Goal: Task Accomplishment & Management: Complete application form

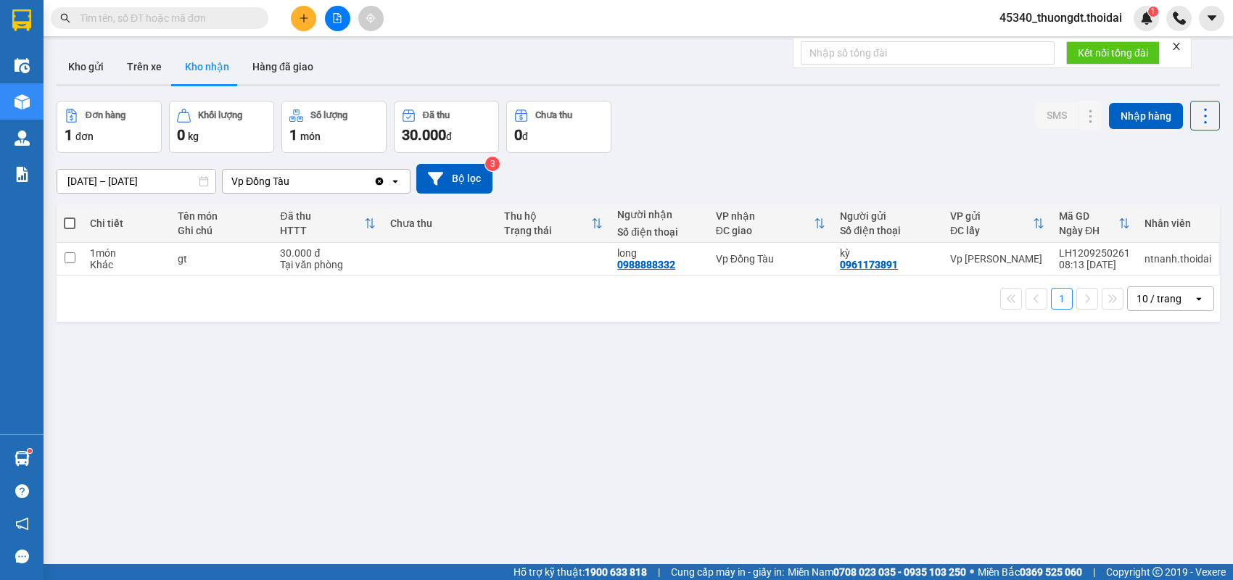
click at [300, 25] on button at bounding box center [303, 18] width 25 height 25
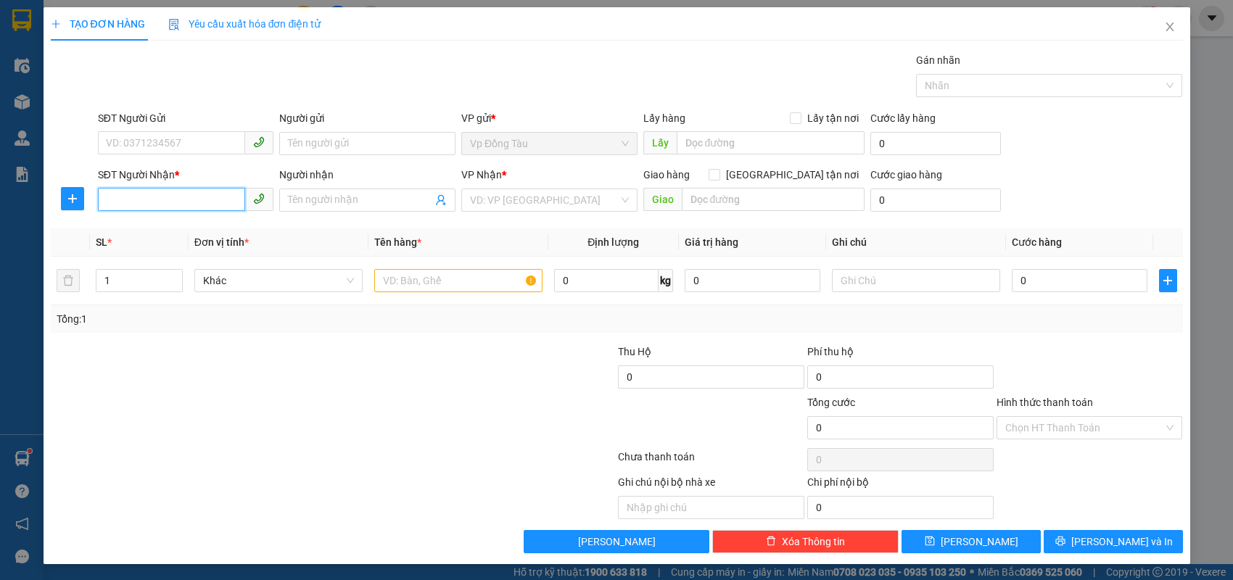
click at [174, 202] on input "SĐT Người Nhận *" at bounding box center [172, 199] width 148 height 23
click at [168, 223] on div "0983909090 - [PERSON_NAME]" at bounding box center [186, 228] width 159 height 16
type input "0983909090"
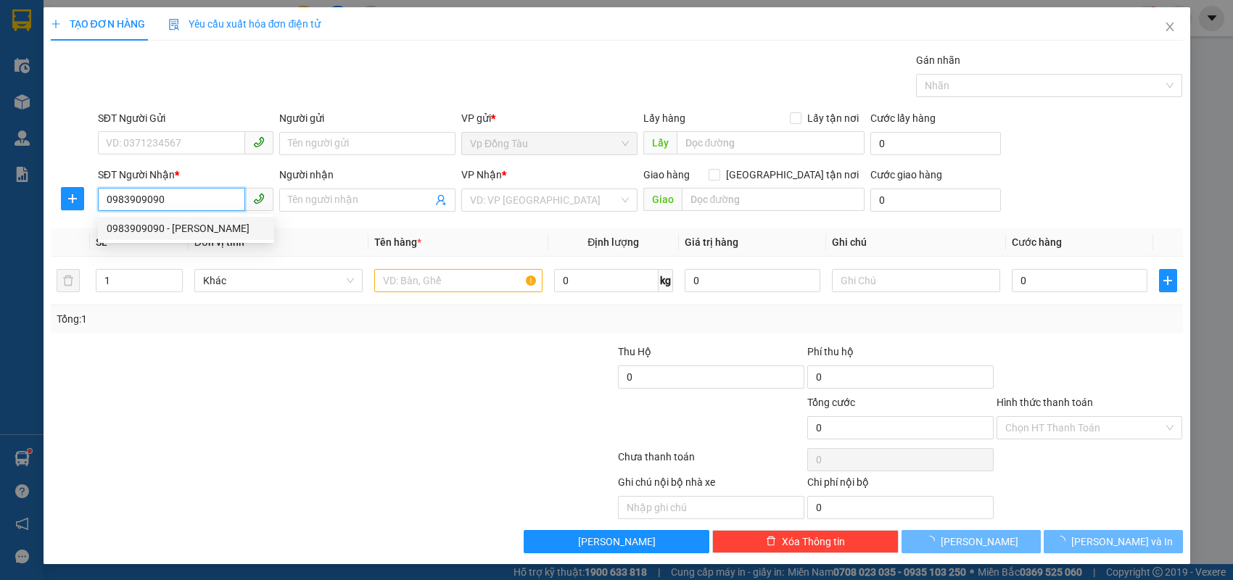
type input "[PERSON_NAME]"
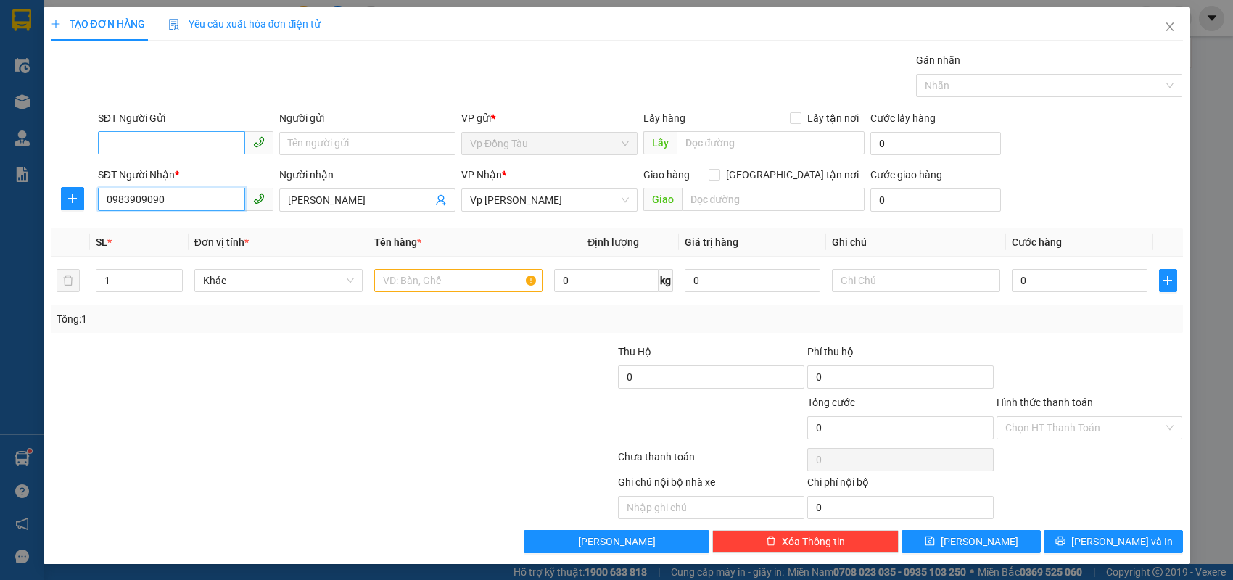
type input "0983909090"
click at [180, 141] on input "SĐT Người Gửi" at bounding box center [172, 142] width 148 height 23
type input "0975986868"
click at [351, 141] on input "Người gửi" at bounding box center [367, 143] width 176 height 23
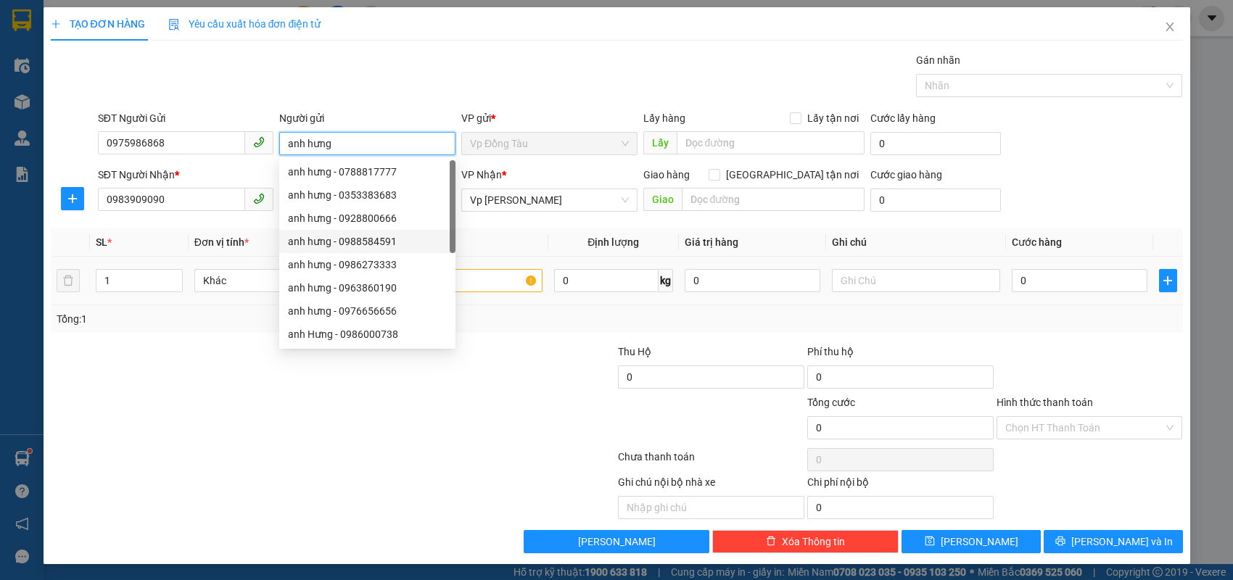
type input "anh hưng"
click at [483, 276] on input "text" at bounding box center [458, 280] width 168 height 23
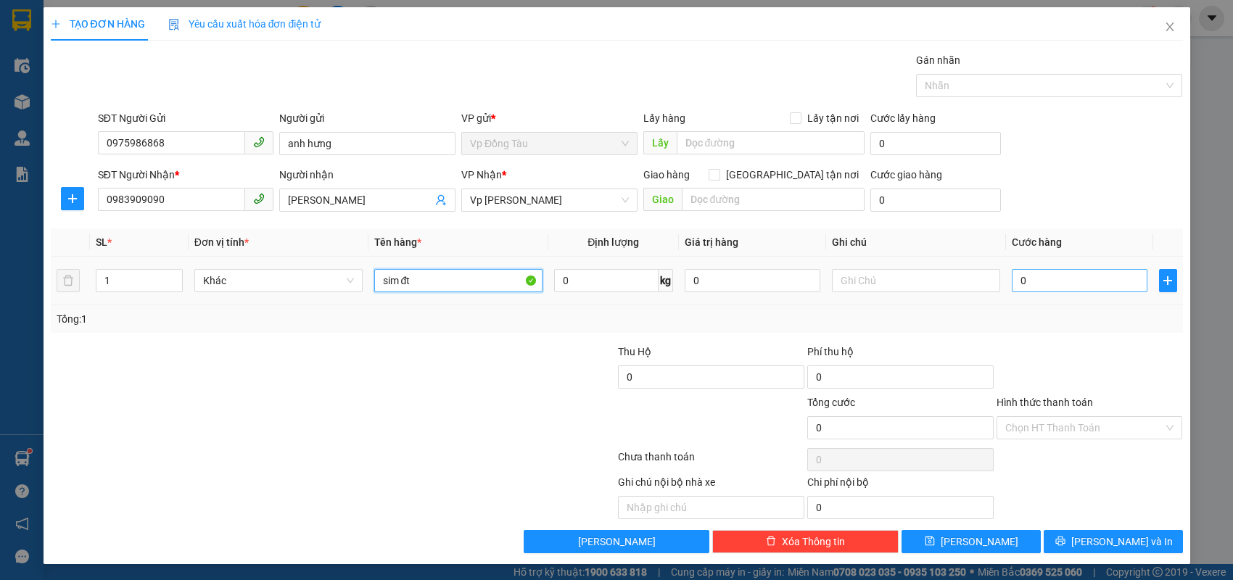
type input "sim đt"
type input "3"
type input "30"
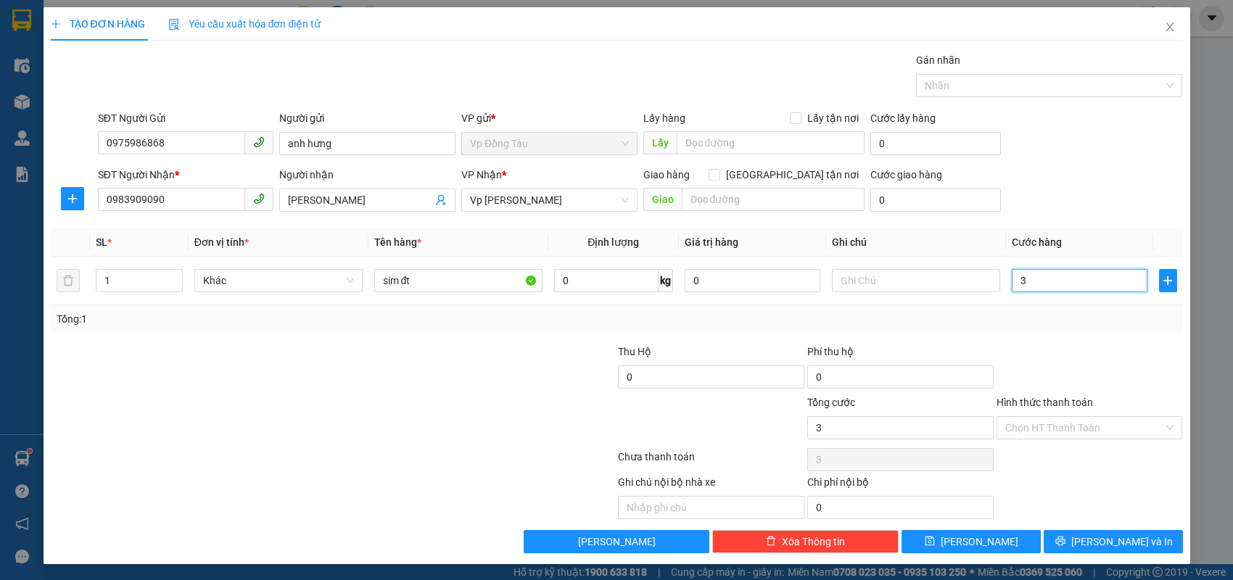
type input "30"
type input "30.000"
click at [1046, 427] on input "Hình thức thanh toán" at bounding box center [1084, 428] width 159 height 22
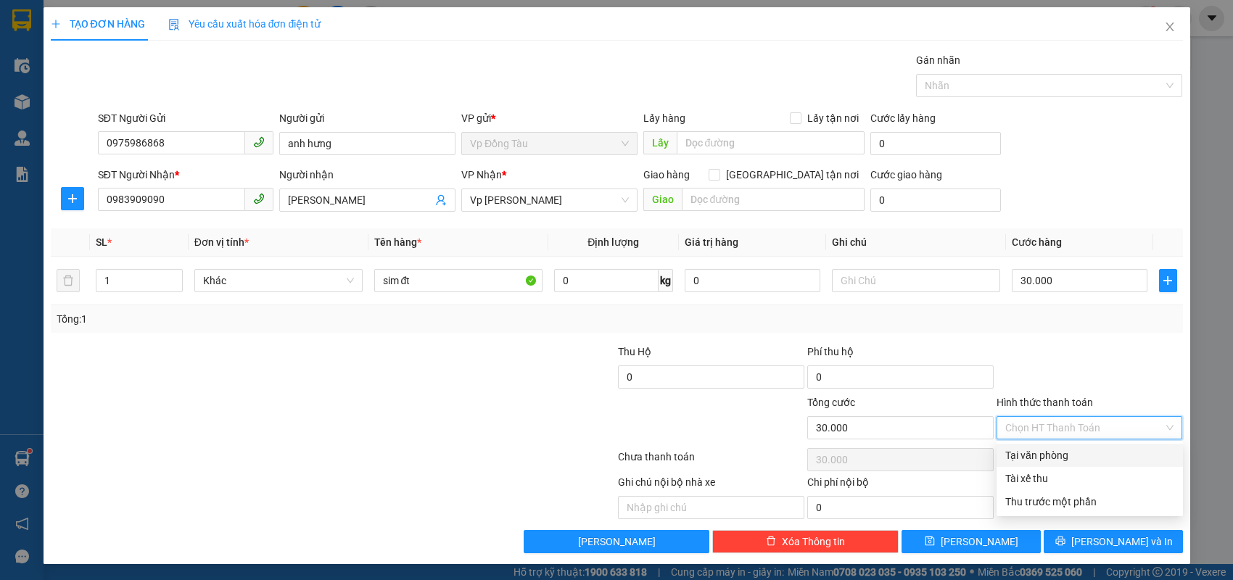
click at [1036, 454] on div "Tại văn phòng" at bounding box center [1089, 456] width 169 height 16
type input "0"
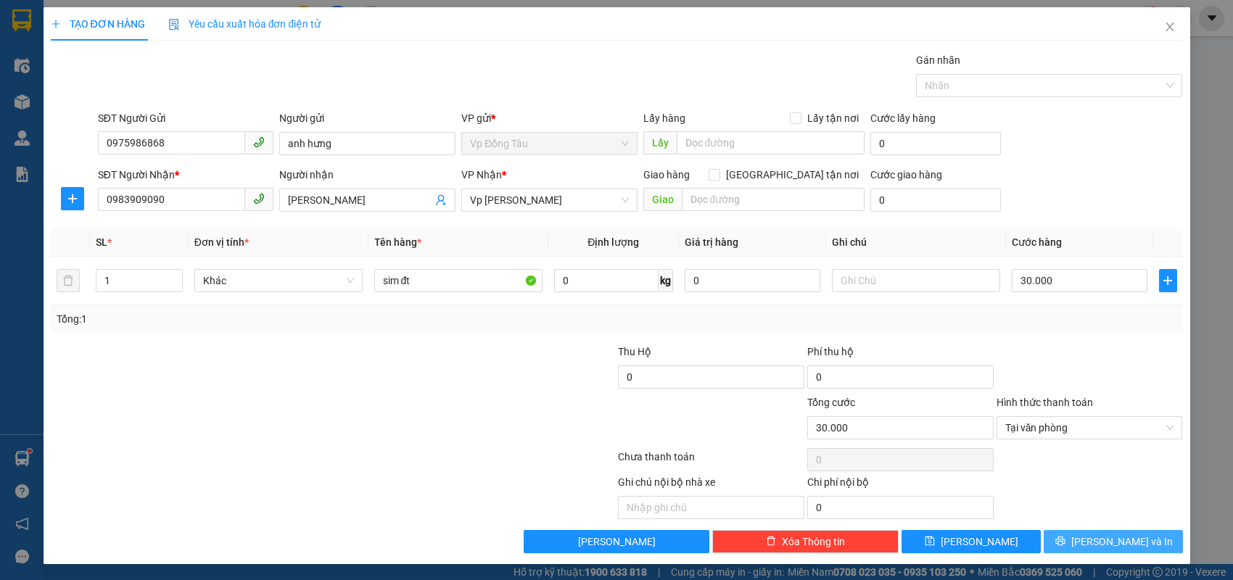
click at [1105, 541] on span "[PERSON_NAME] và In" at bounding box center [1122, 542] width 102 height 16
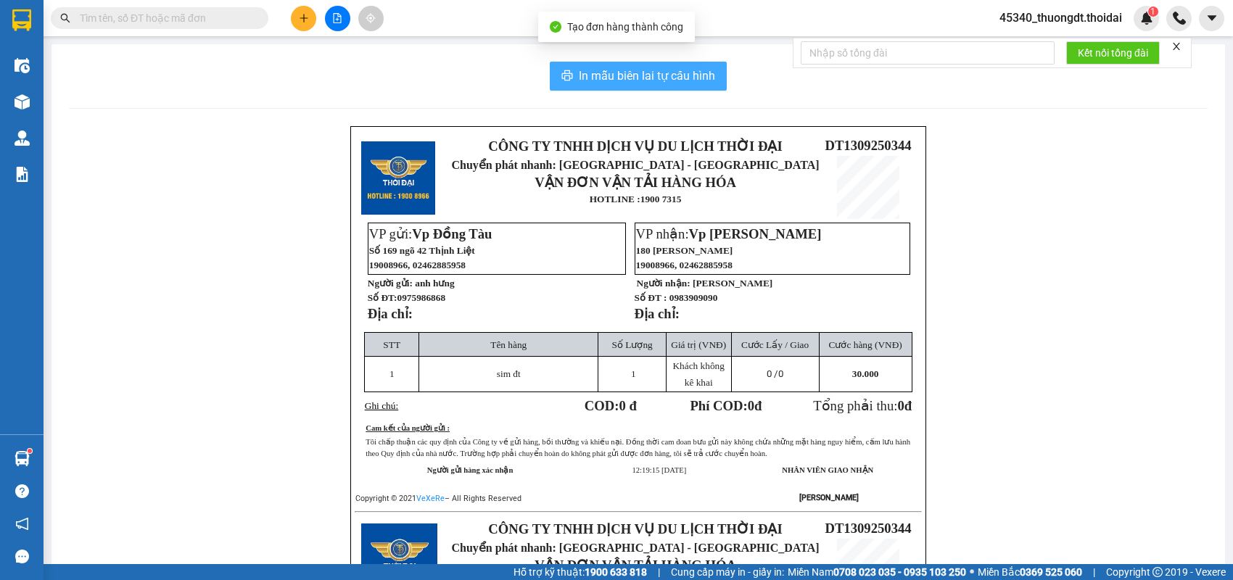
click at [649, 85] on span "In mẫu biên lai tự cấu hình" at bounding box center [647, 76] width 136 height 18
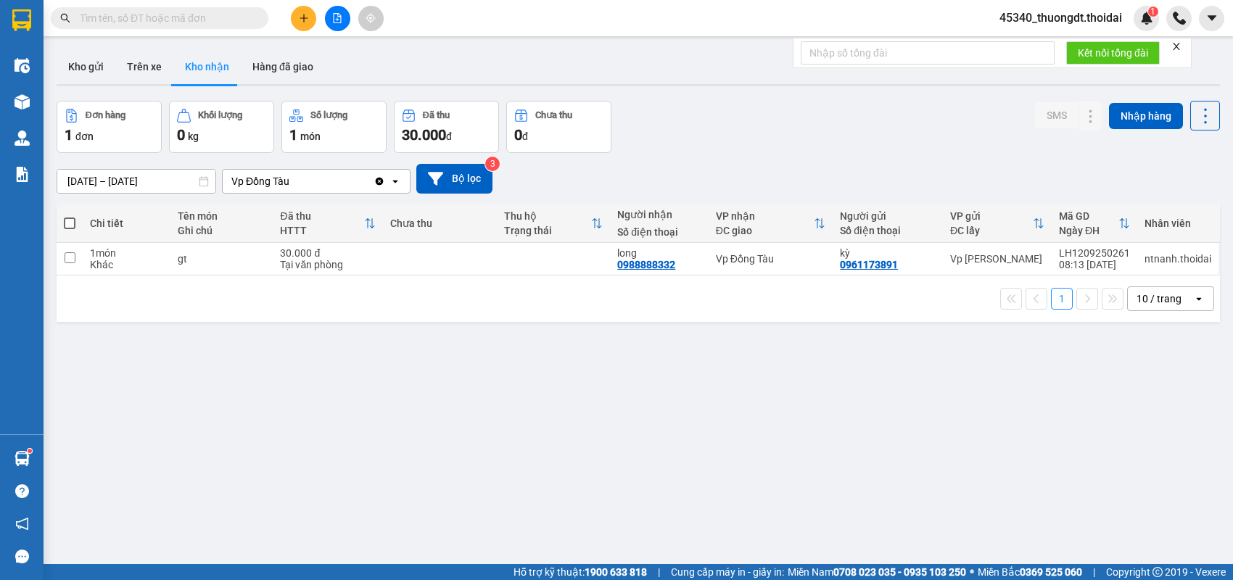
click at [298, 23] on button at bounding box center [303, 18] width 25 height 25
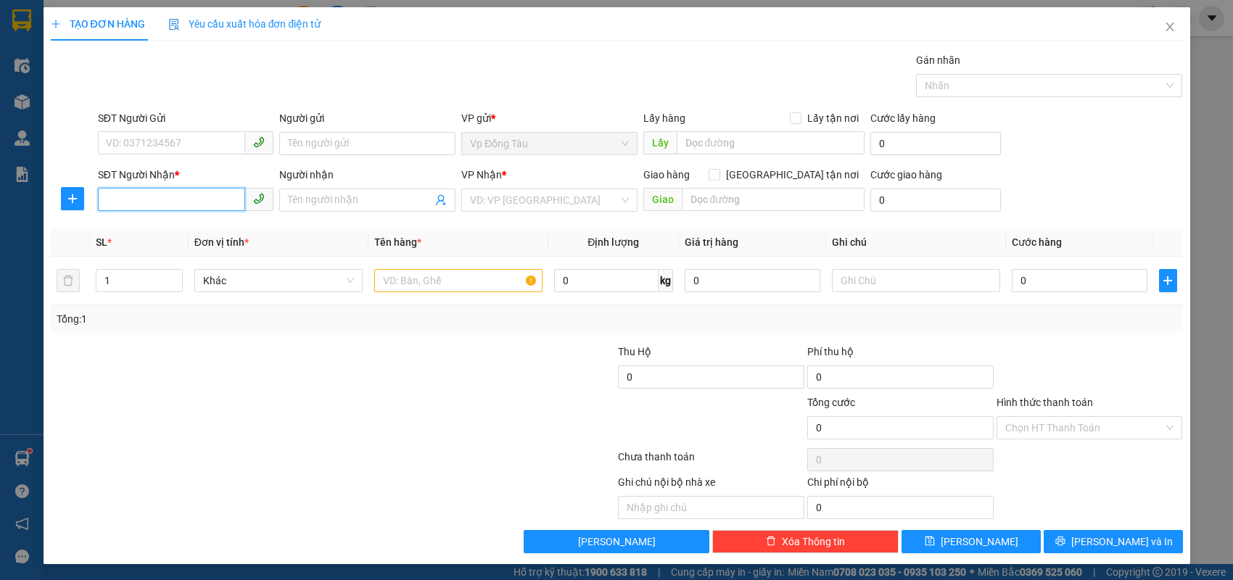
click at [191, 196] on input "SĐT Người Nhận *" at bounding box center [172, 199] width 148 height 23
click at [226, 138] on input "SĐT Người Gửi" at bounding box center [172, 142] width 148 height 23
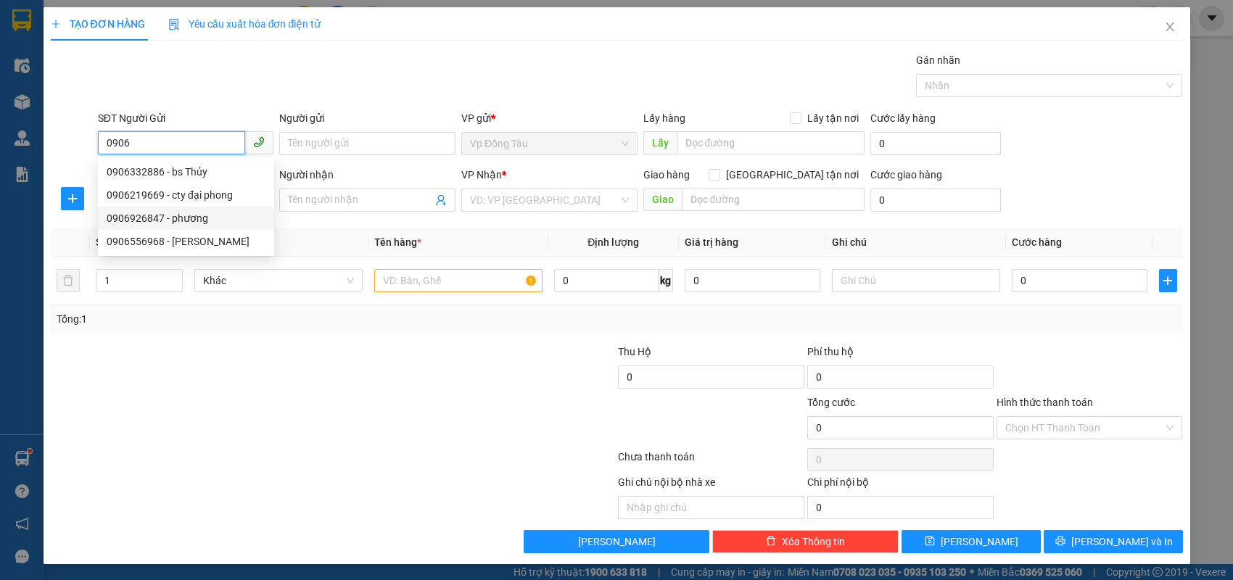
click at [200, 218] on div "0906926847 - phương" at bounding box center [186, 218] width 159 height 16
type input "0906926847"
type input "phương"
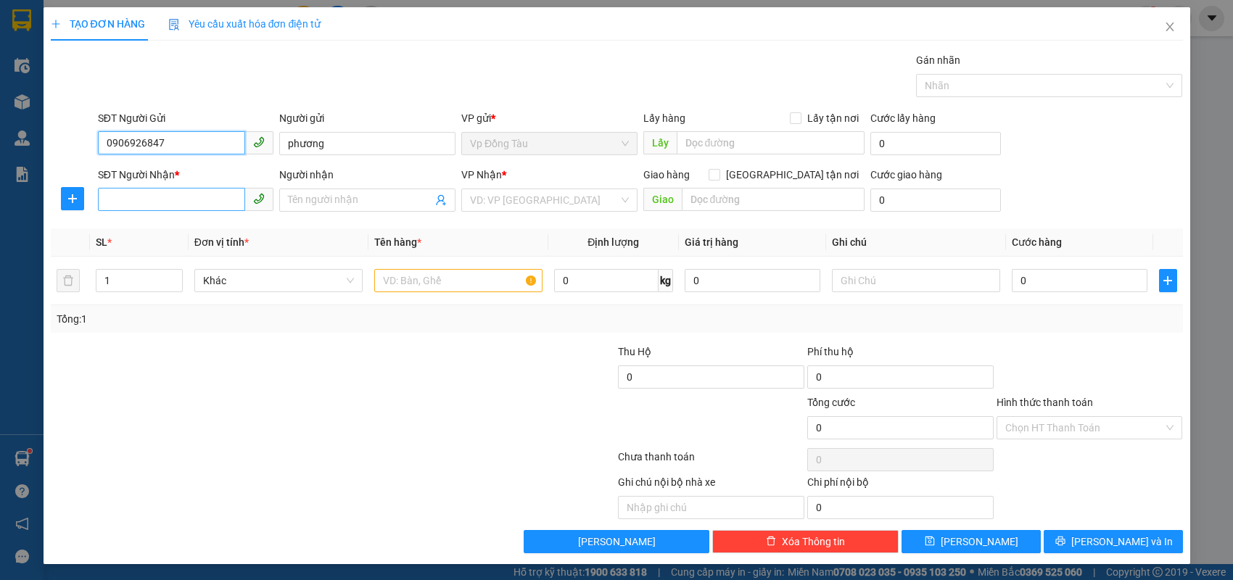
type input "0906926847"
click at [211, 207] on input "SĐT Người Nhận *" at bounding box center [172, 199] width 148 height 23
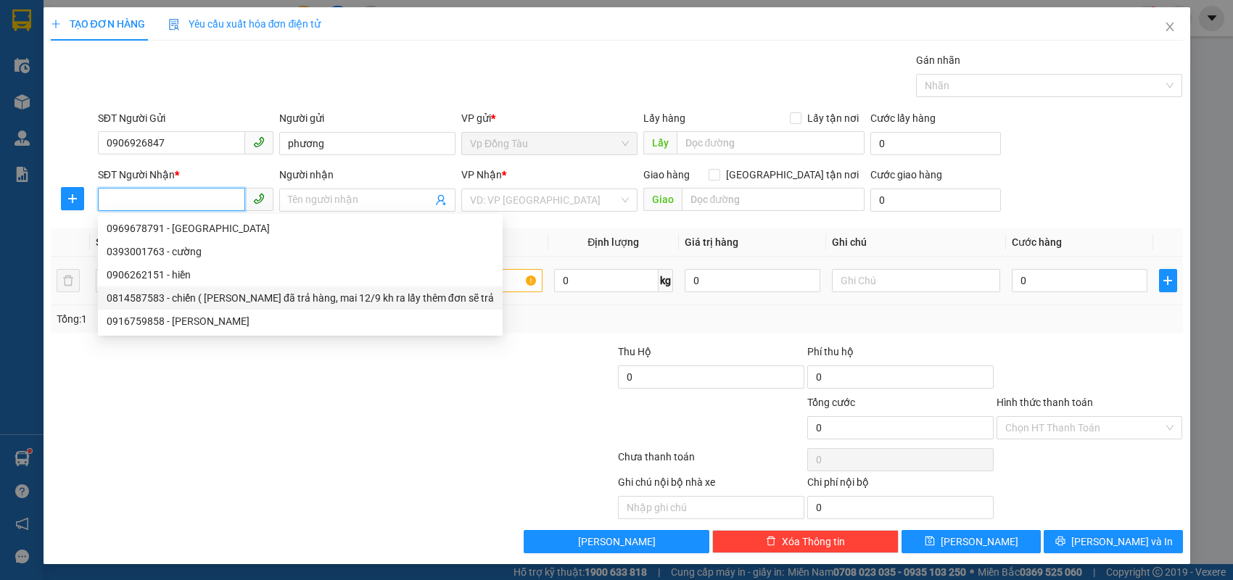
click at [200, 300] on div "0814587583 - chiến ( [PERSON_NAME] đã trả hàng, mai 12/9 kh ra lấy thêm đơn sẽ …" at bounding box center [300, 298] width 387 height 16
type input "0814587583"
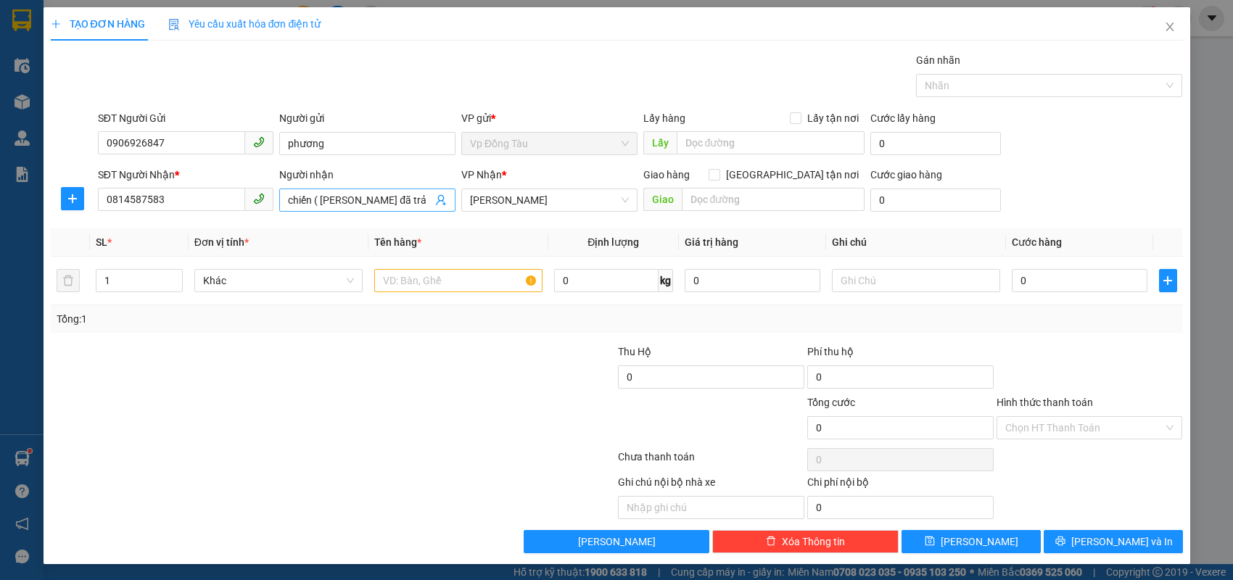
scroll to position [0, 128]
drag, startPoint x: 315, startPoint y: 198, endPoint x: 735, endPoint y: 178, distance: 421.1
click at [735, 178] on div "SĐT Người Nhận * 0814587583 Người nhận chiến ( thoa đã trả hàng, mai 12/9 kh ra…" at bounding box center [640, 192] width 1091 height 51
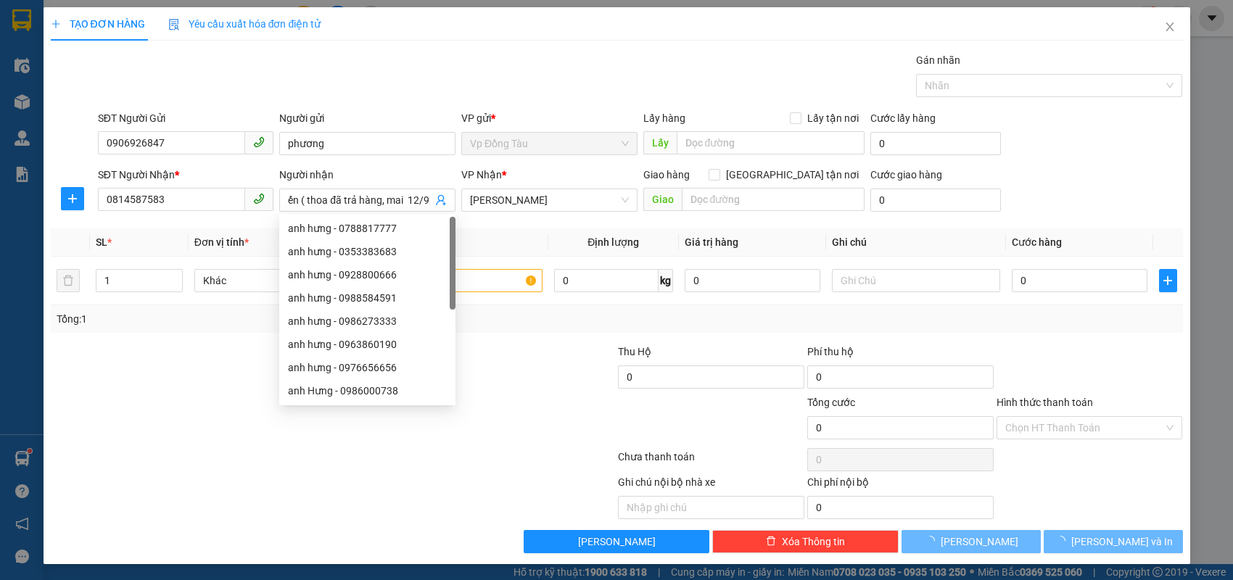
scroll to position [0, 0]
click at [506, 234] on th "Tên hàng *" at bounding box center [458, 242] width 180 height 28
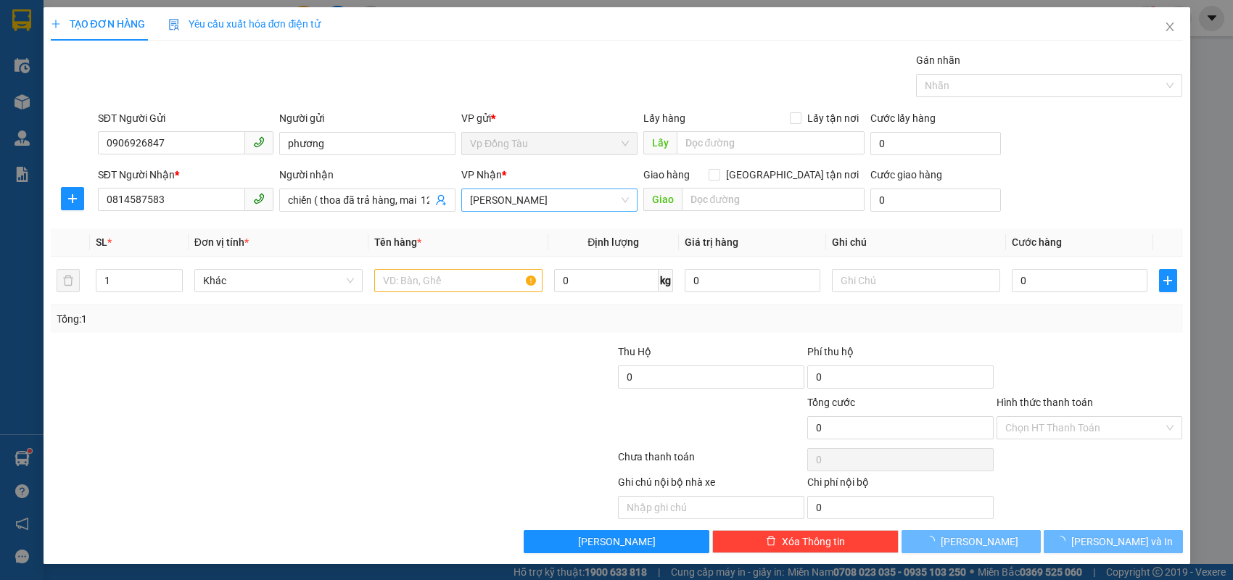
scroll to position [0, 13]
drag, startPoint x: 313, startPoint y: 200, endPoint x: 599, endPoint y: 191, distance: 286.6
click at [599, 191] on div "SĐT Người Nhận * 0814587583 Người nhận chiến ( [PERSON_NAME] đã trả hàng, mai 1…" at bounding box center [640, 192] width 1091 height 51
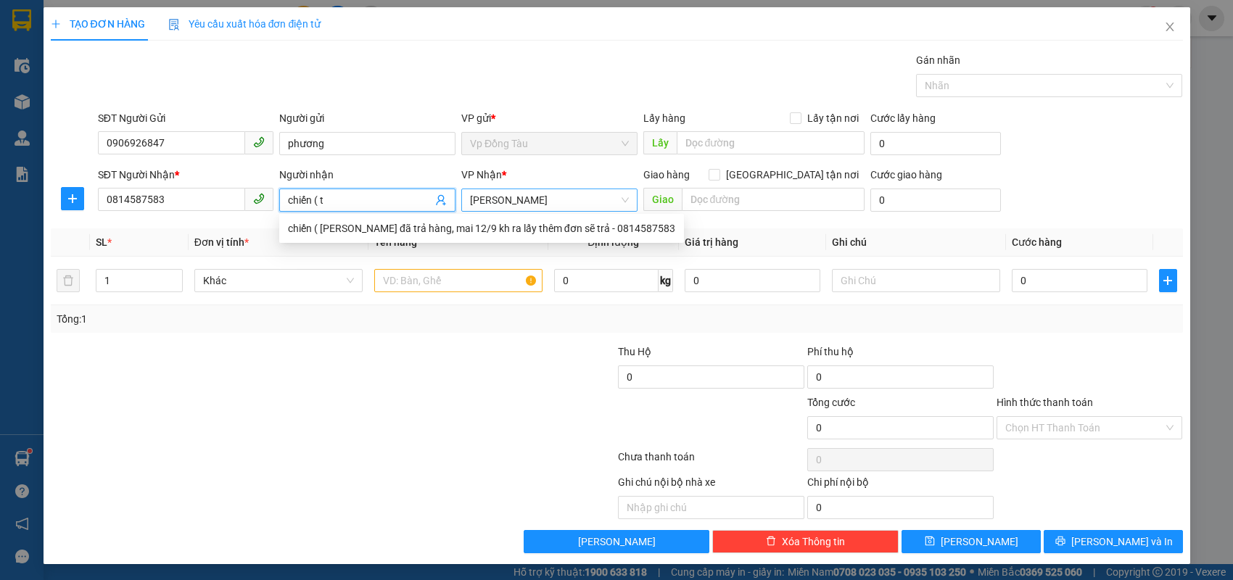
scroll to position [0, 0]
click at [448, 278] on input "text" at bounding box center [458, 280] width 168 height 23
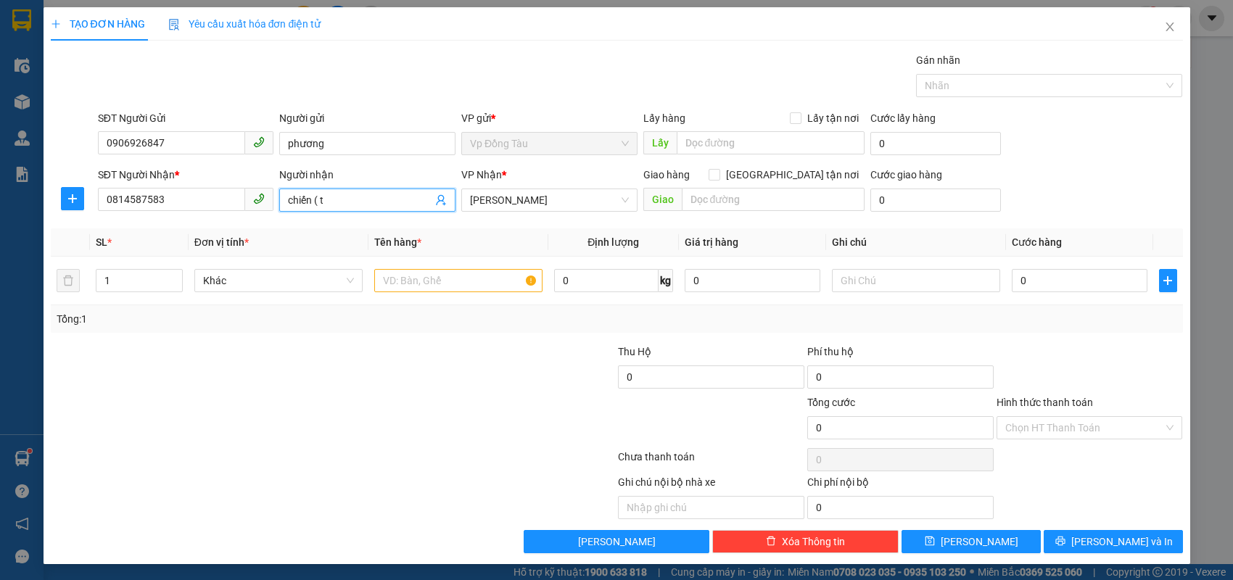
click at [392, 202] on input "chiến ( t" at bounding box center [360, 200] width 144 height 16
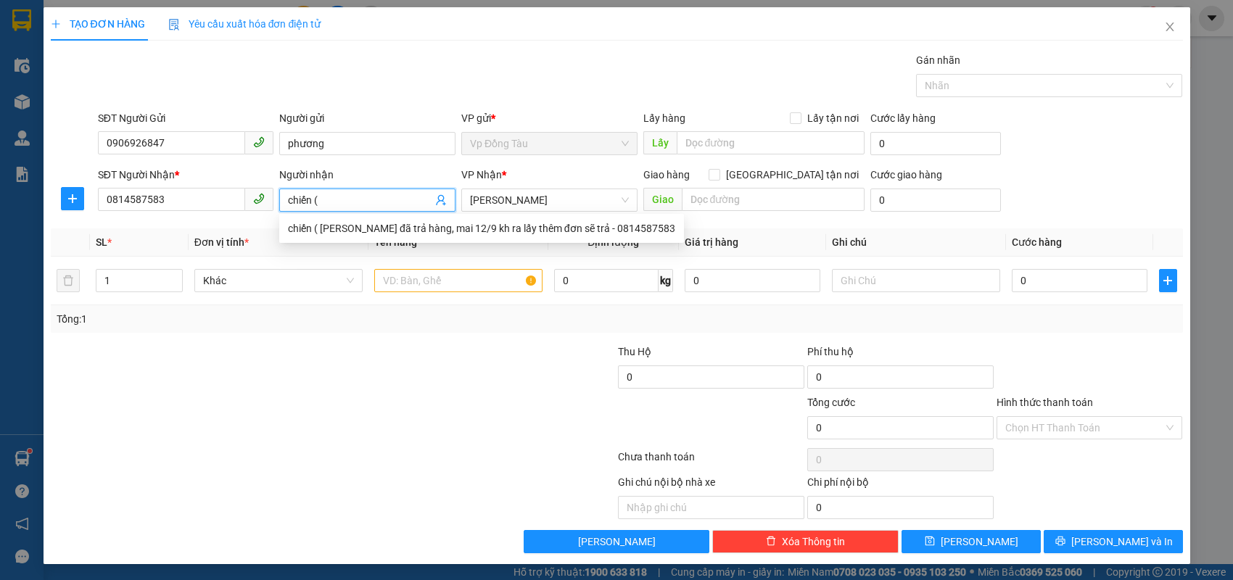
type input "chiến"
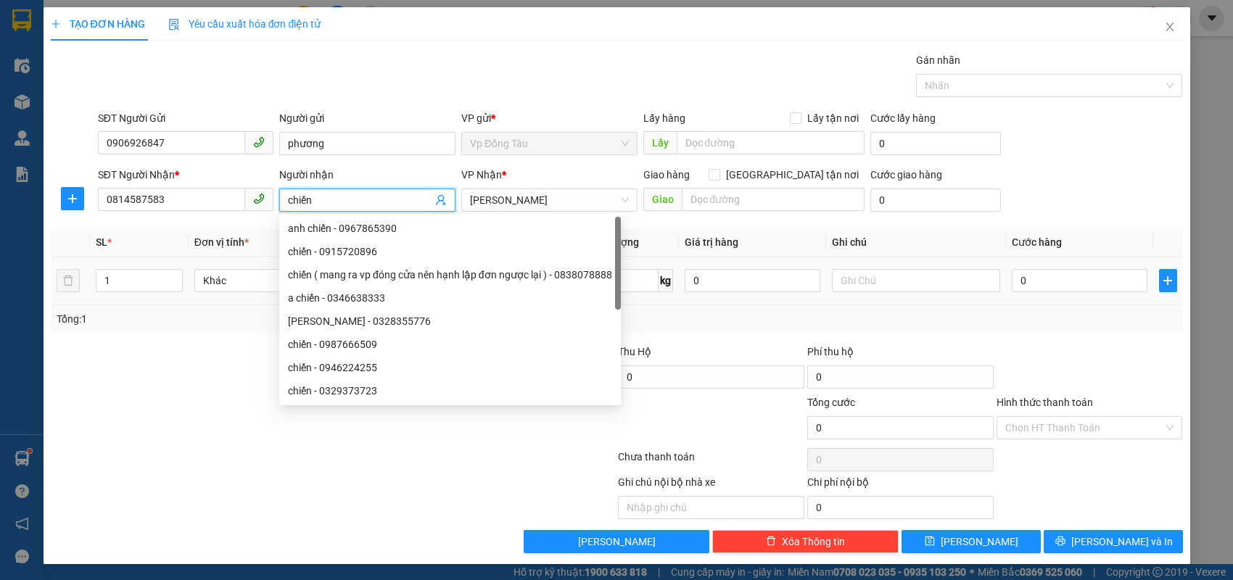
click at [413, 290] on div "a chiến - 0346638333" at bounding box center [450, 298] width 324 height 16
type input "0346638333"
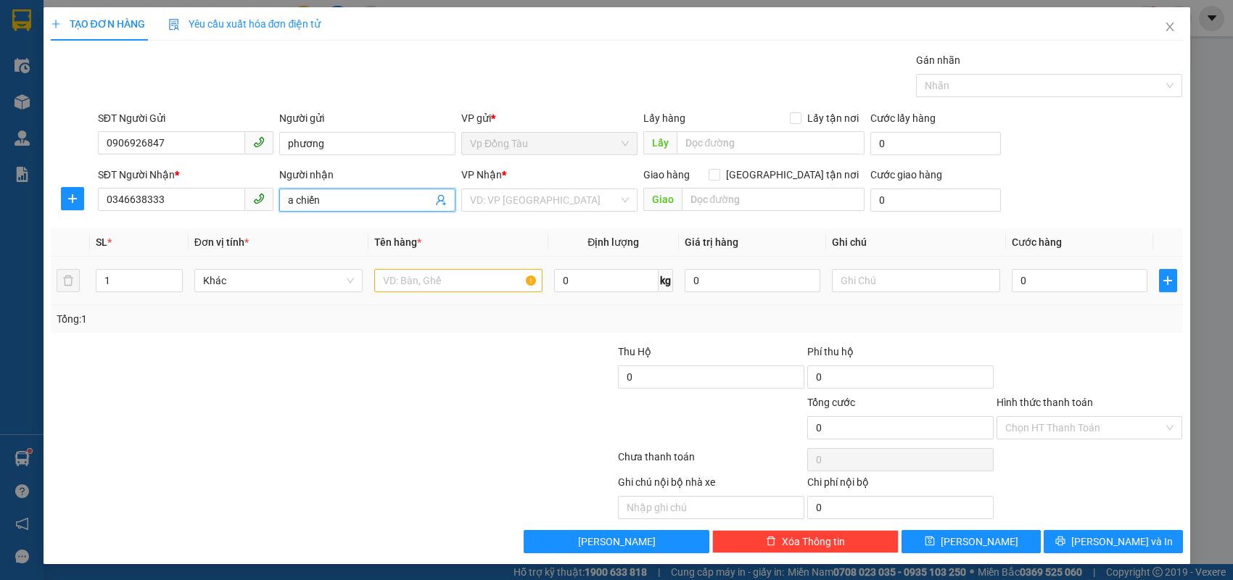
type input "a chiến"
click at [413, 290] on input "text" at bounding box center [458, 280] width 168 height 23
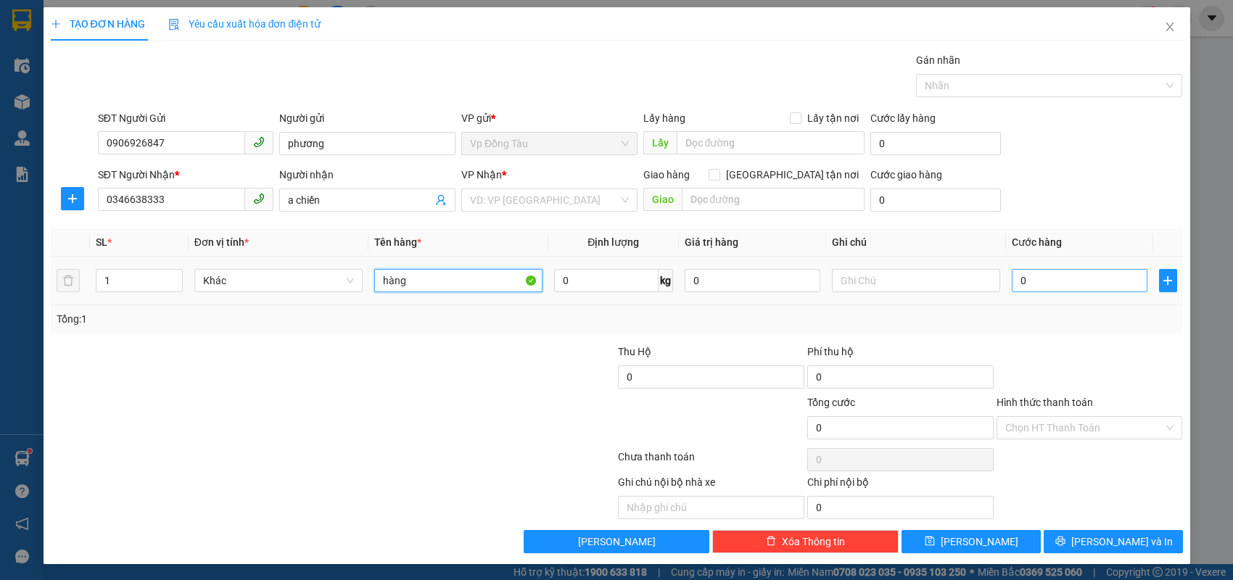
type input "hàng"
click at [1131, 285] on input "0" at bounding box center [1080, 280] width 136 height 23
type input "6"
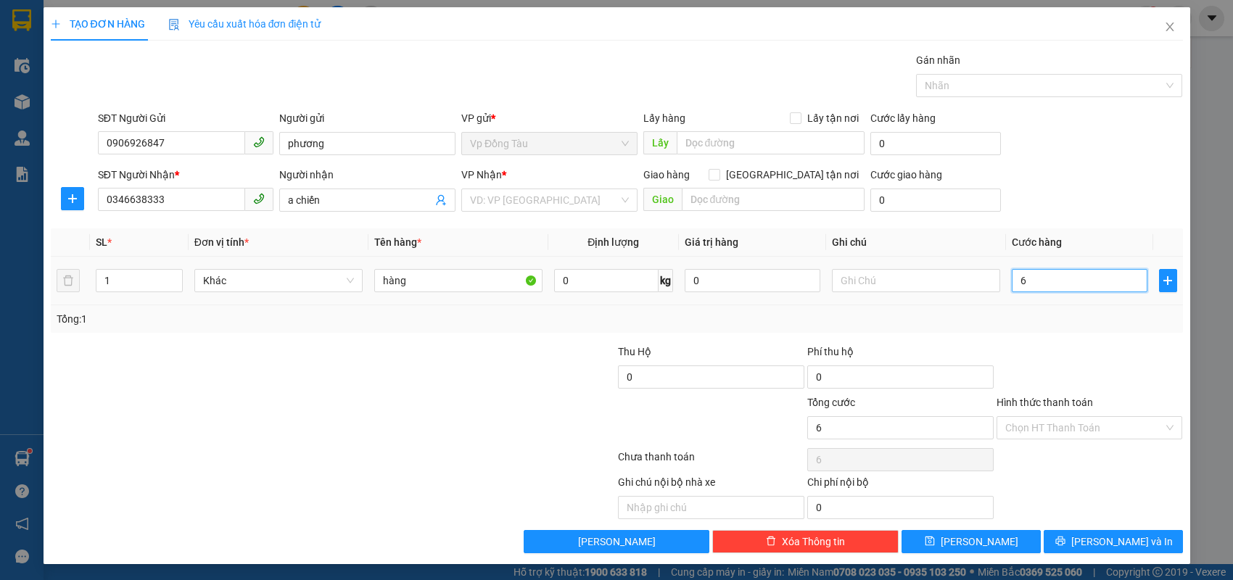
type input "60"
type input "60.000"
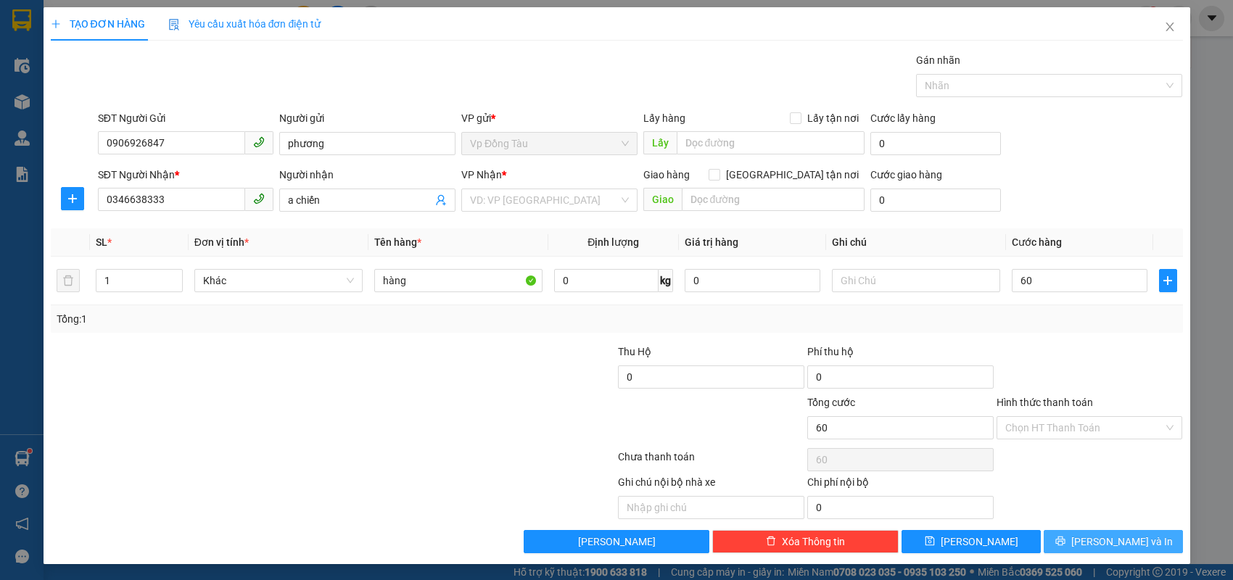
type input "60.000"
click at [1109, 537] on span "[PERSON_NAME] và In" at bounding box center [1122, 542] width 102 height 16
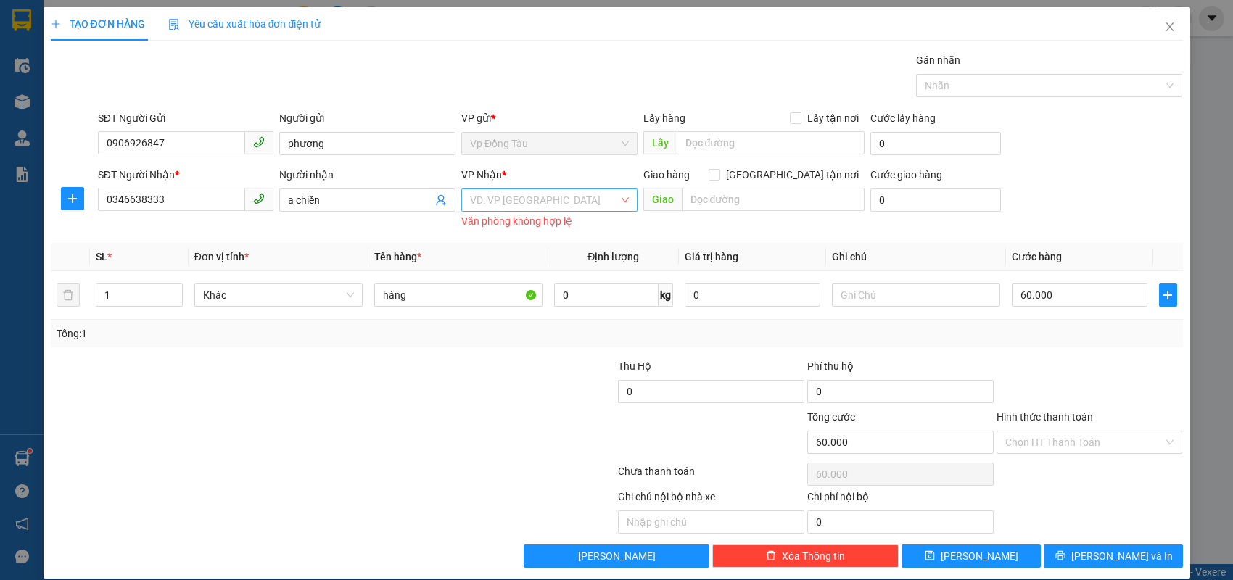
click at [559, 202] on input "search" at bounding box center [544, 200] width 149 height 22
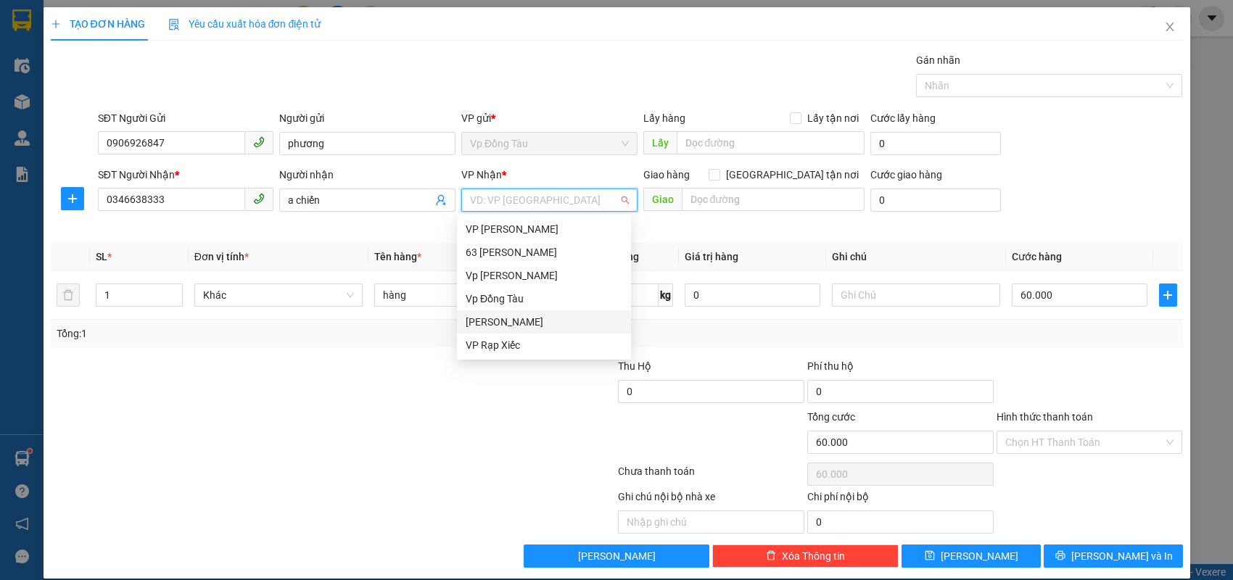
click at [506, 318] on div "[PERSON_NAME]" at bounding box center [544, 322] width 157 height 16
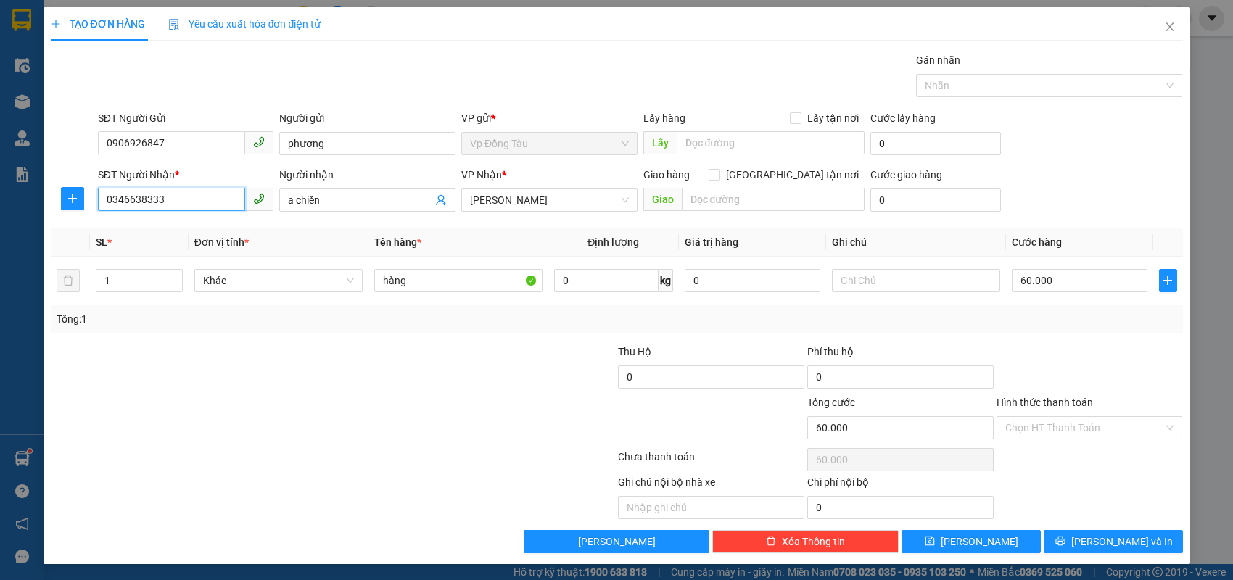
drag, startPoint x: 210, startPoint y: 199, endPoint x: 0, endPoint y: 248, distance: 216.0
click at [0, 248] on div "TẠO ĐƠN HÀNG Yêu cầu xuất hóa đơn điện tử Transit Pickup Surcharge Ids Transit …" at bounding box center [616, 290] width 1233 height 580
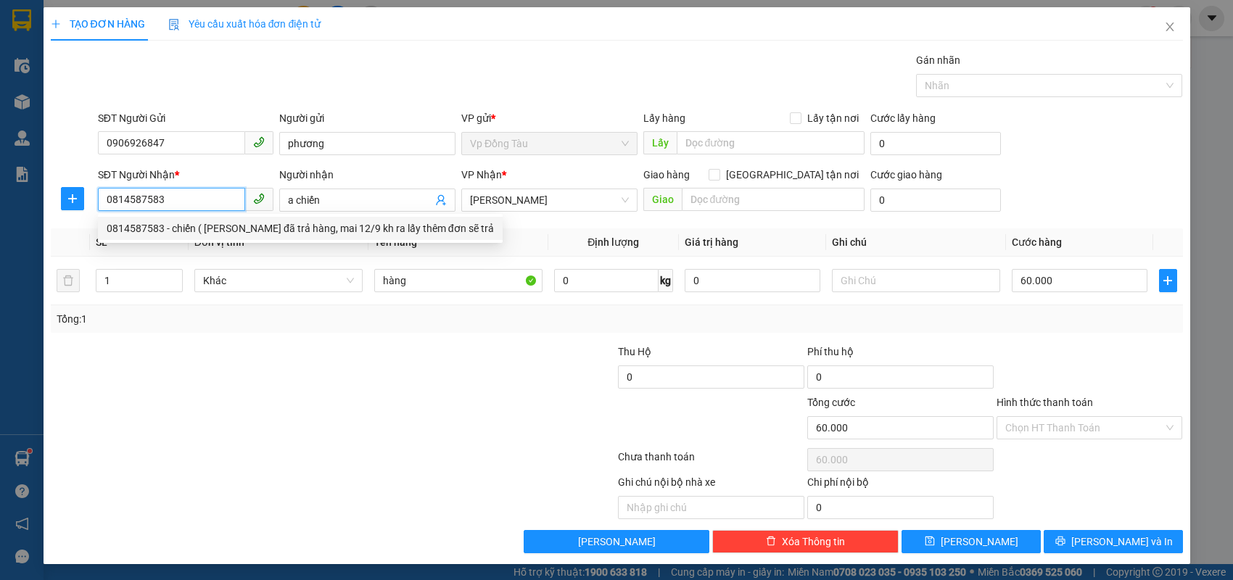
type input "0814587583"
click at [384, 419] on div at bounding box center [238, 420] width 379 height 51
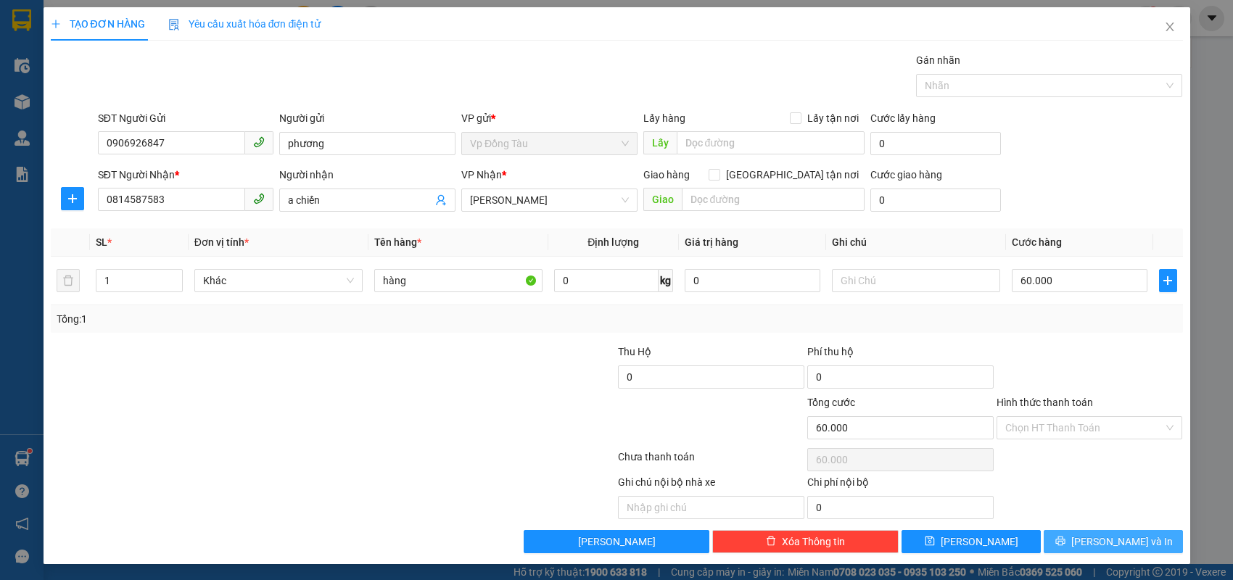
click at [1088, 531] on button "[PERSON_NAME] và In" at bounding box center [1113, 541] width 139 height 23
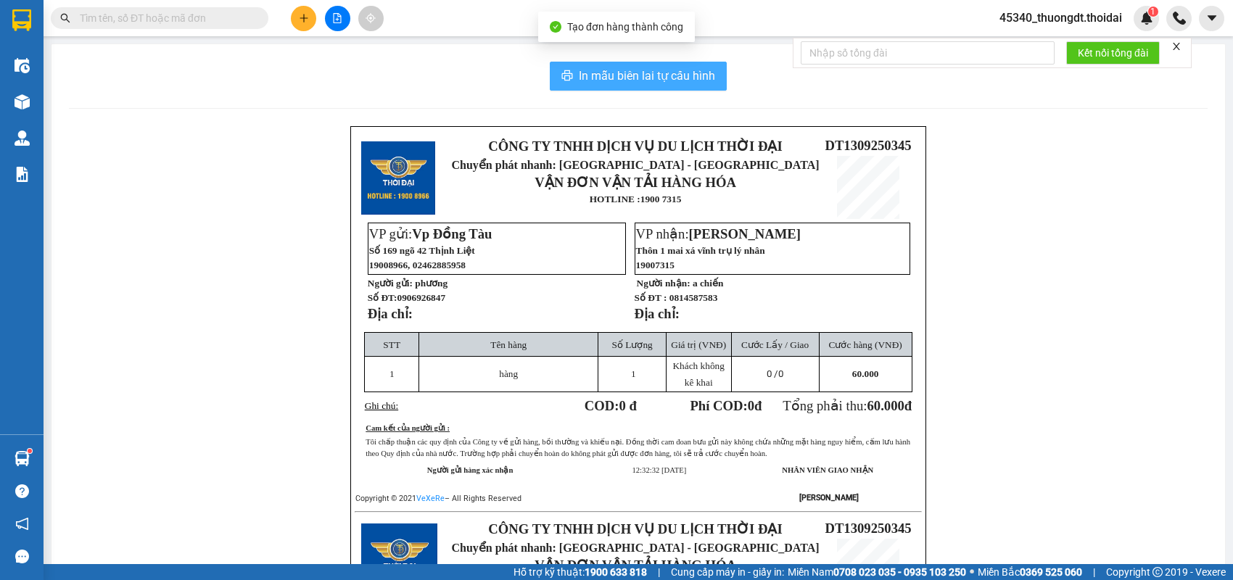
click at [613, 85] on button "In mẫu biên lai tự cấu hình" at bounding box center [638, 76] width 177 height 29
